Goal: Transaction & Acquisition: Obtain resource

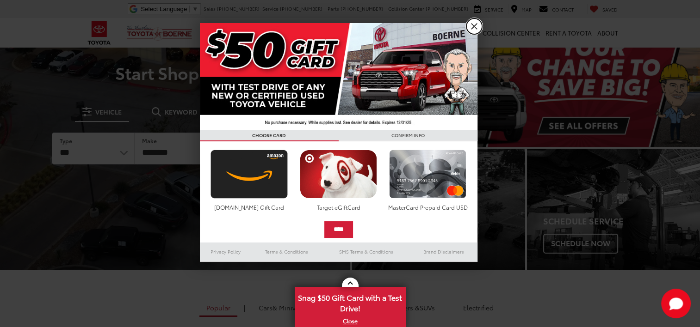
click at [477, 23] on link "X" at bounding box center [474, 26] width 16 height 16
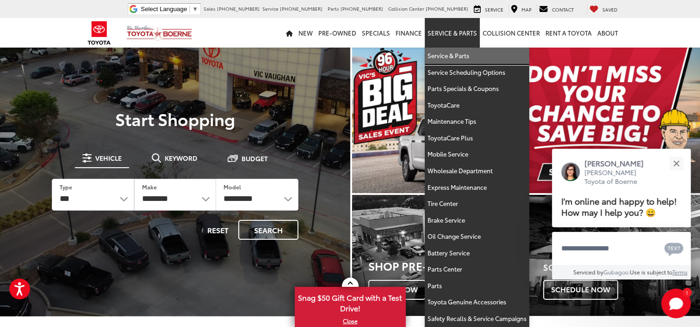
click at [450, 53] on link "Service & Parts" at bounding box center [476, 56] width 104 height 17
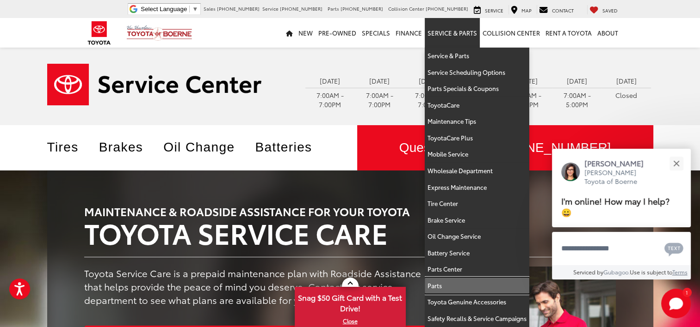
click at [457, 289] on link "Parts" at bounding box center [476, 286] width 104 height 17
